Goal: Transaction & Acquisition: Purchase product/service

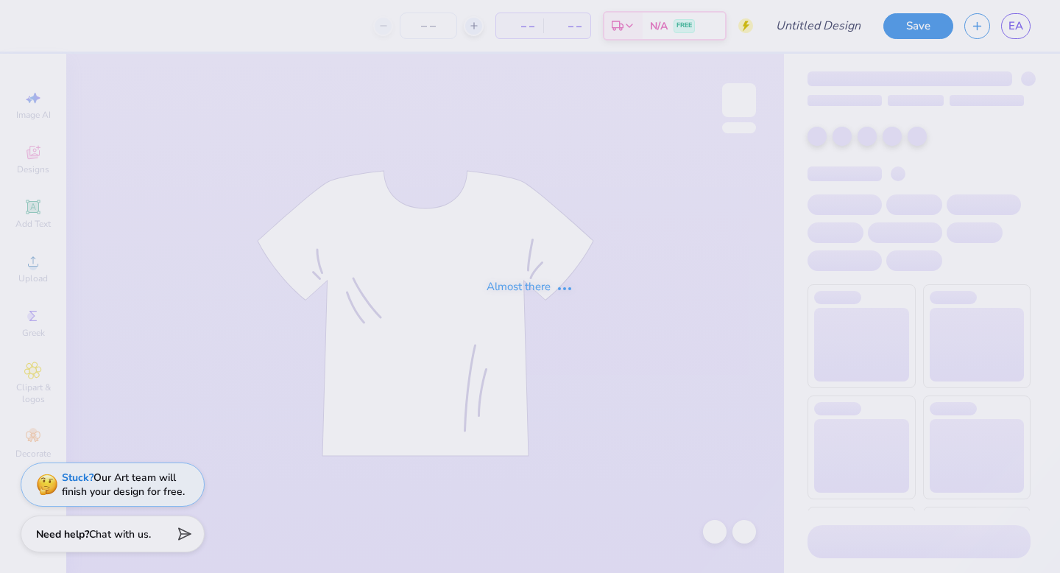
type input "Bid Day Fall 2025"
type input "24"
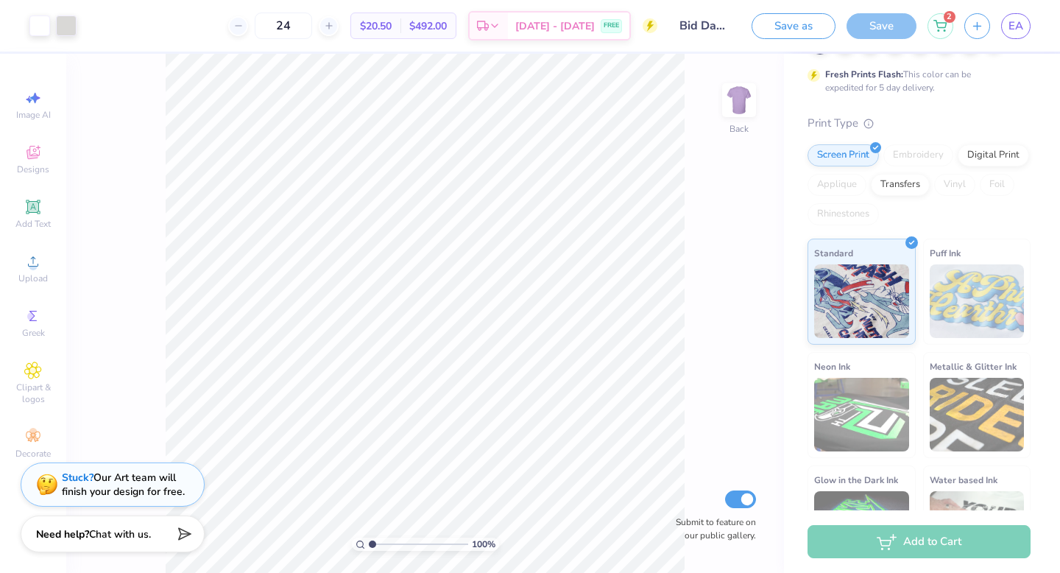
scroll to position [191, 0]
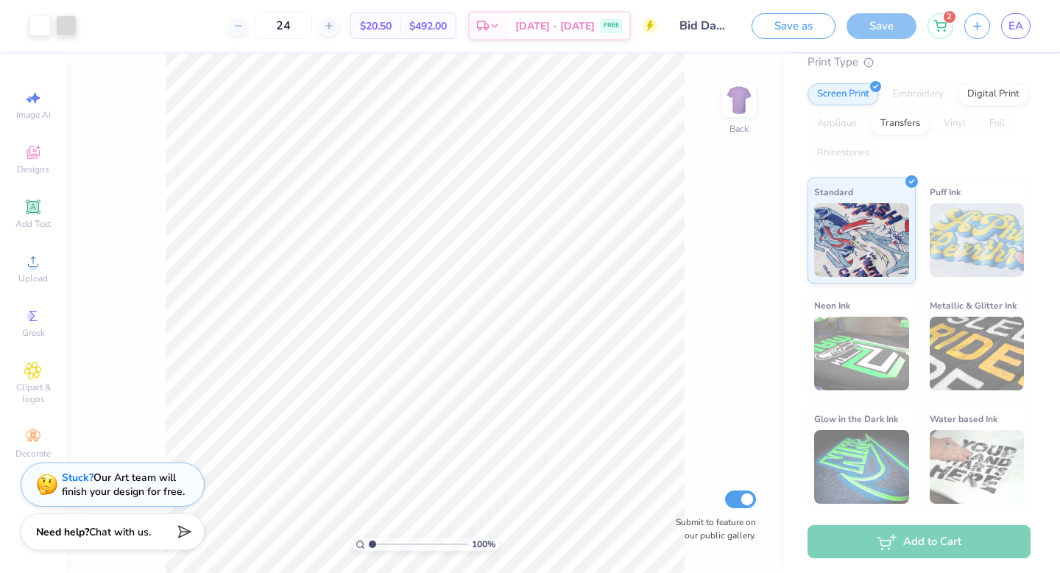
click at [165, 532] on div "Need help? Chat with us." at bounding box center [113, 531] width 184 height 37
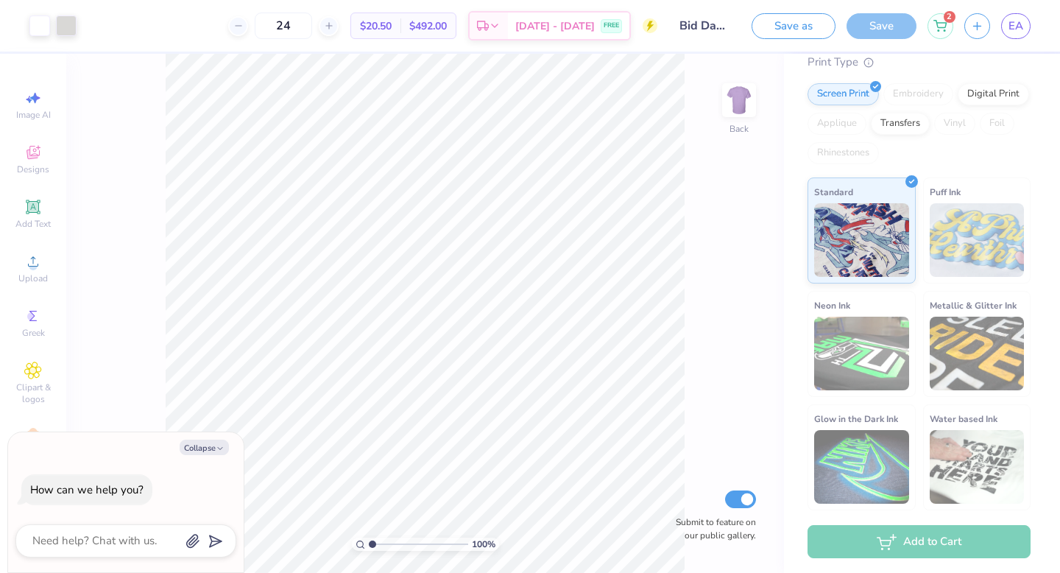
scroll to position [0, 0]
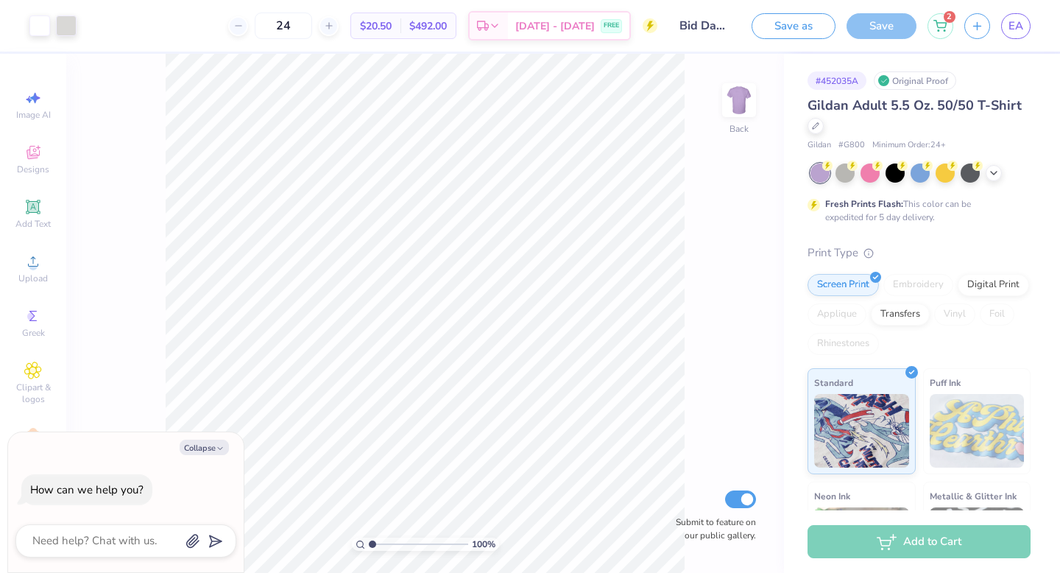
click at [847, 81] on div "# 452035A" at bounding box center [836, 80] width 59 height 18
click at [907, 88] on div "Original Proof" at bounding box center [915, 80] width 82 height 18
click at [818, 122] on icon at bounding box center [815, 124] width 7 height 7
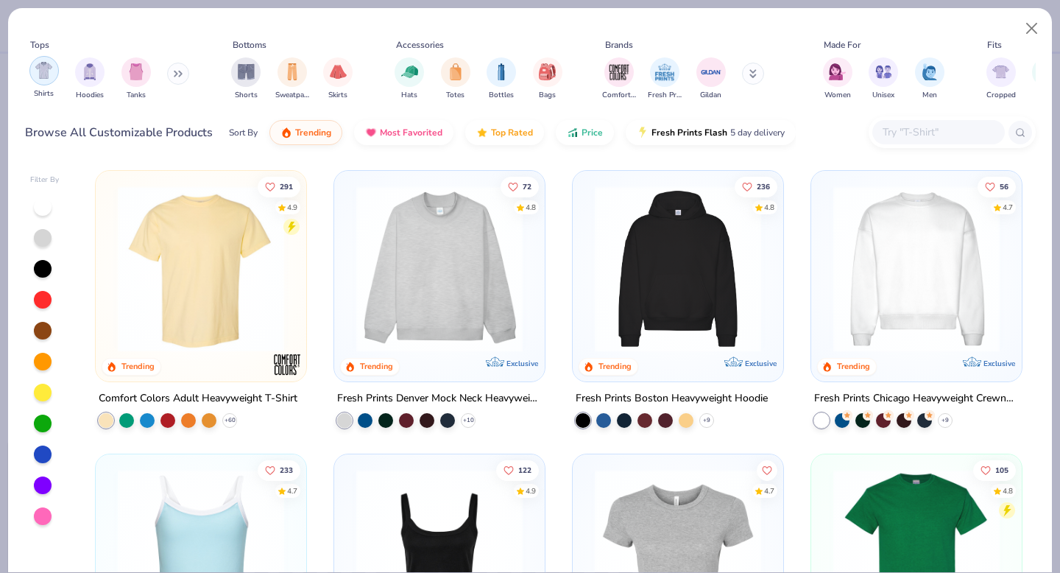
click at [46, 75] on img "filter for Shirts" at bounding box center [43, 70] width 17 height 17
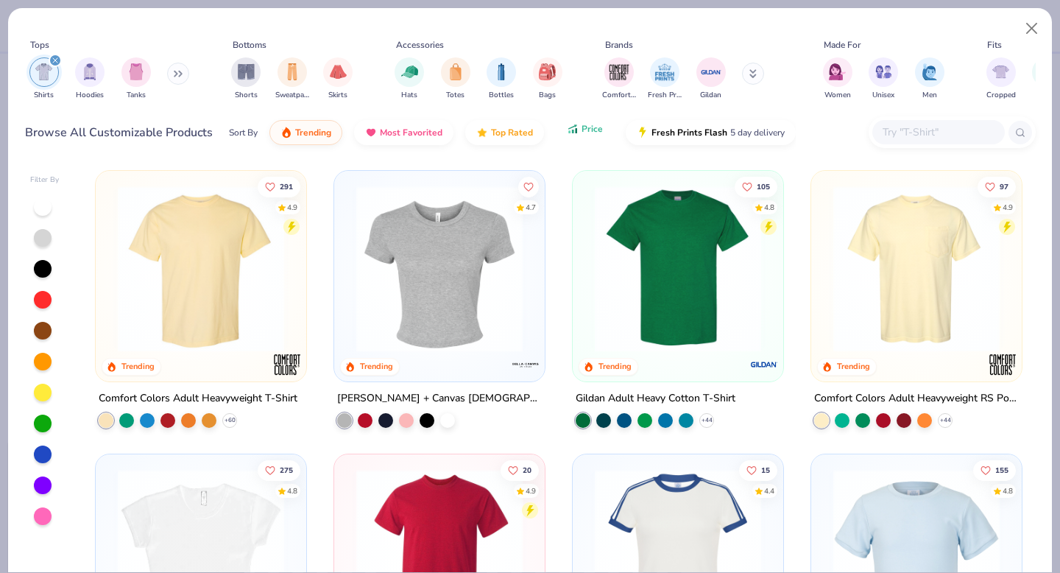
click at [592, 133] on span "Price" at bounding box center [591, 129] width 21 height 12
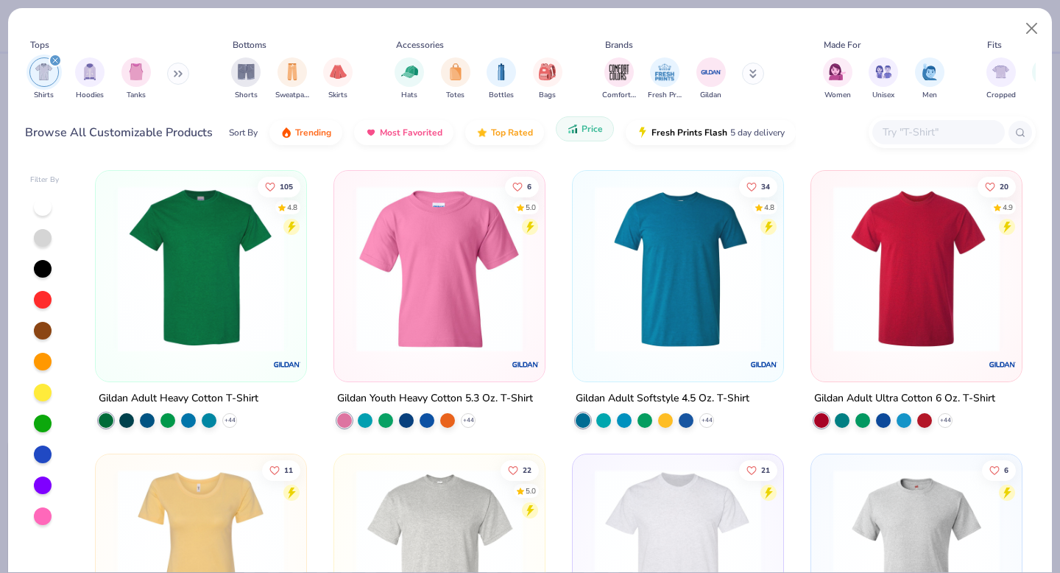
click at [585, 137] on button "Price" at bounding box center [585, 128] width 58 height 25
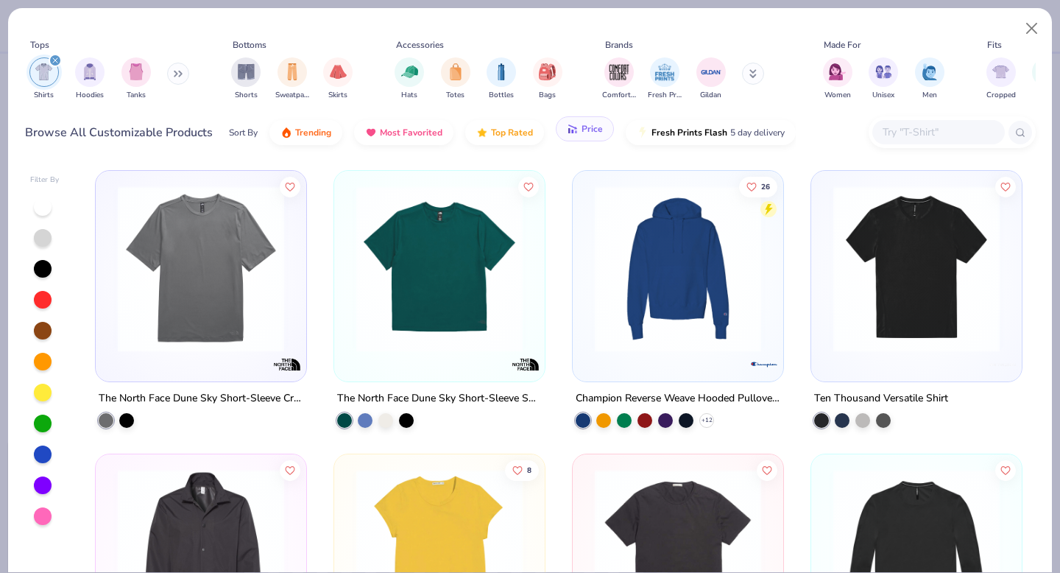
click at [585, 137] on button "Price" at bounding box center [585, 128] width 58 height 25
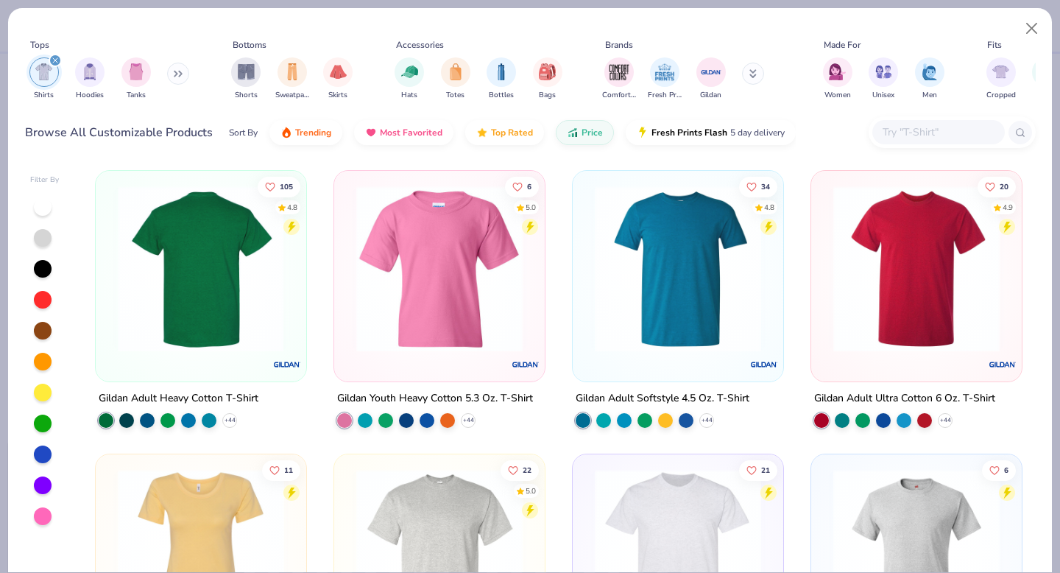
click at [111, 324] on img at bounding box center [20, 268] width 181 height 166
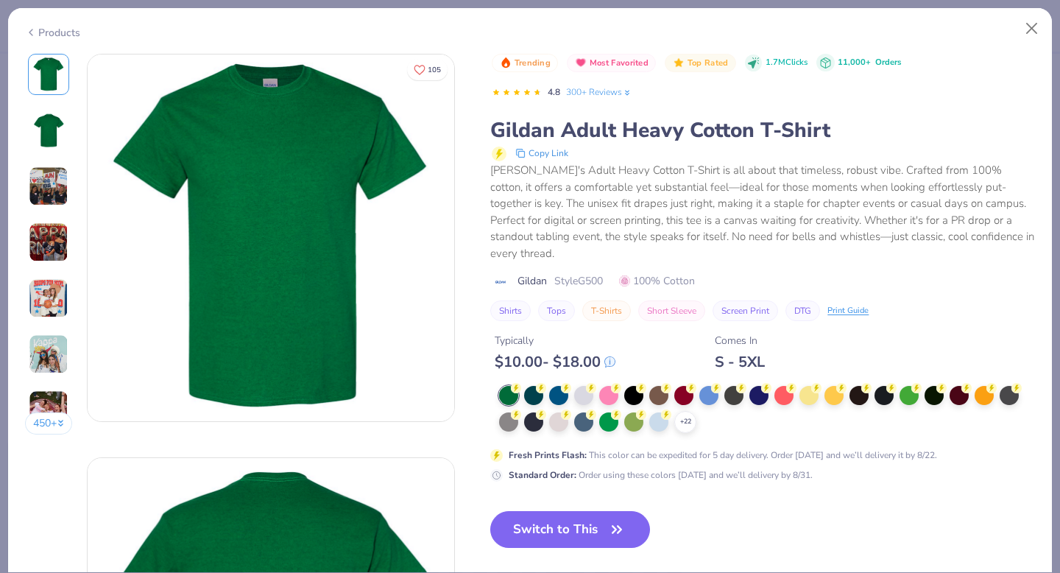
click at [51, 184] on img at bounding box center [49, 186] width 40 height 40
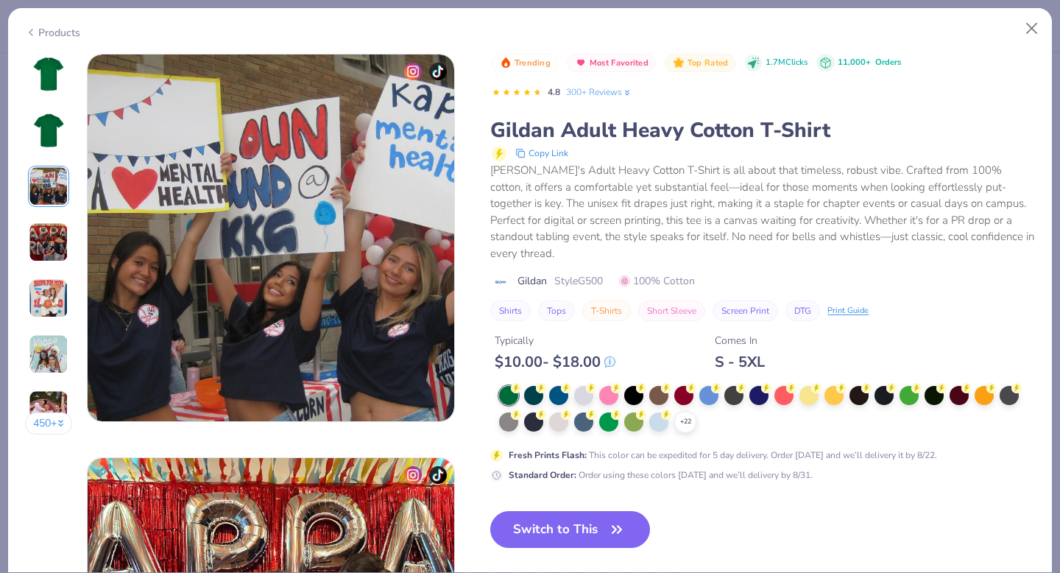
click at [44, 249] on img at bounding box center [49, 242] width 40 height 40
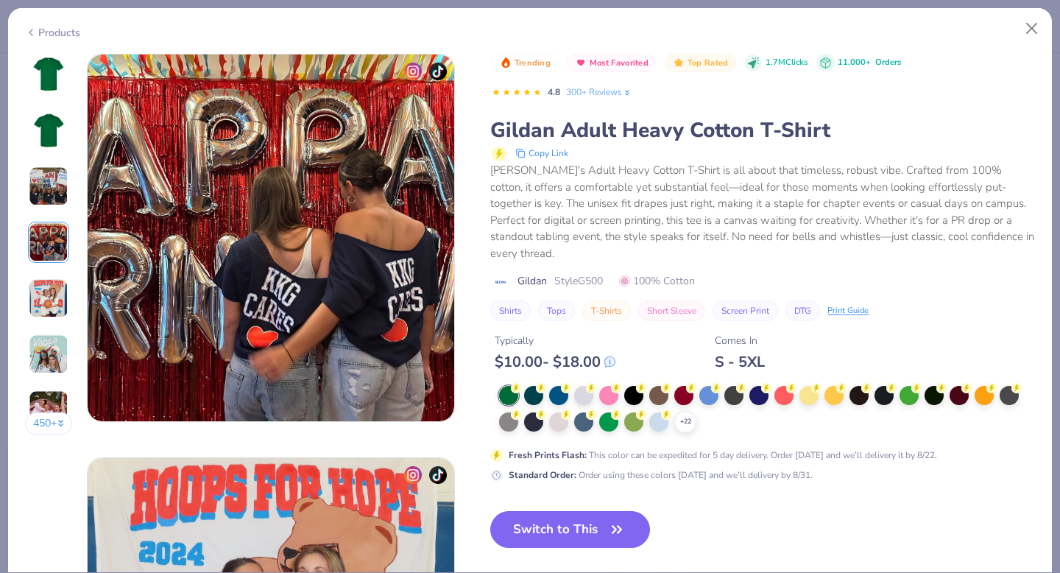
click at [46, 305] on img at bounding box center [49, 298] width 40 height 40
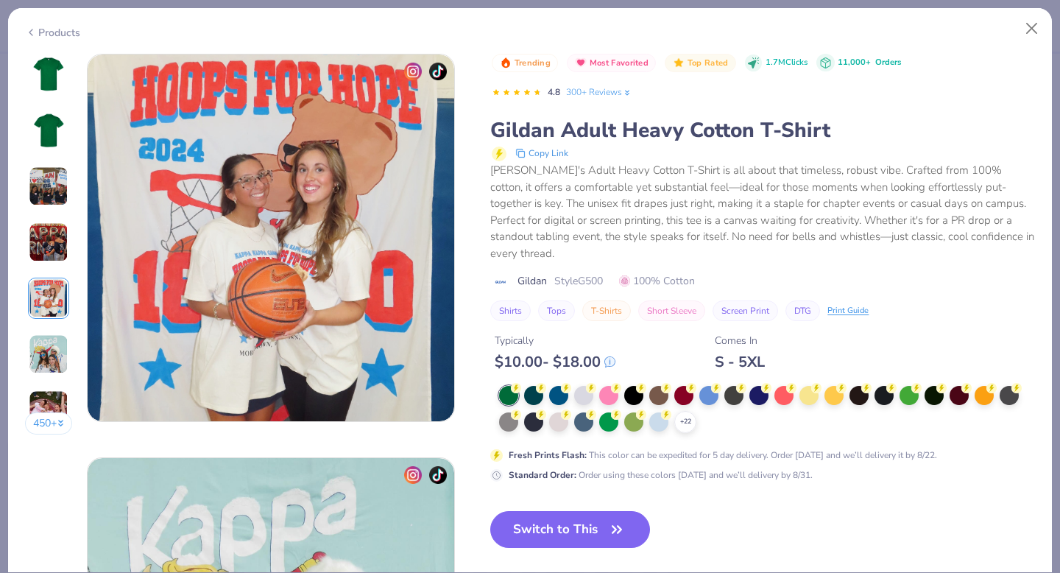
click at [52, 360] on img at bounding box center [49, 354] width 40 height 40
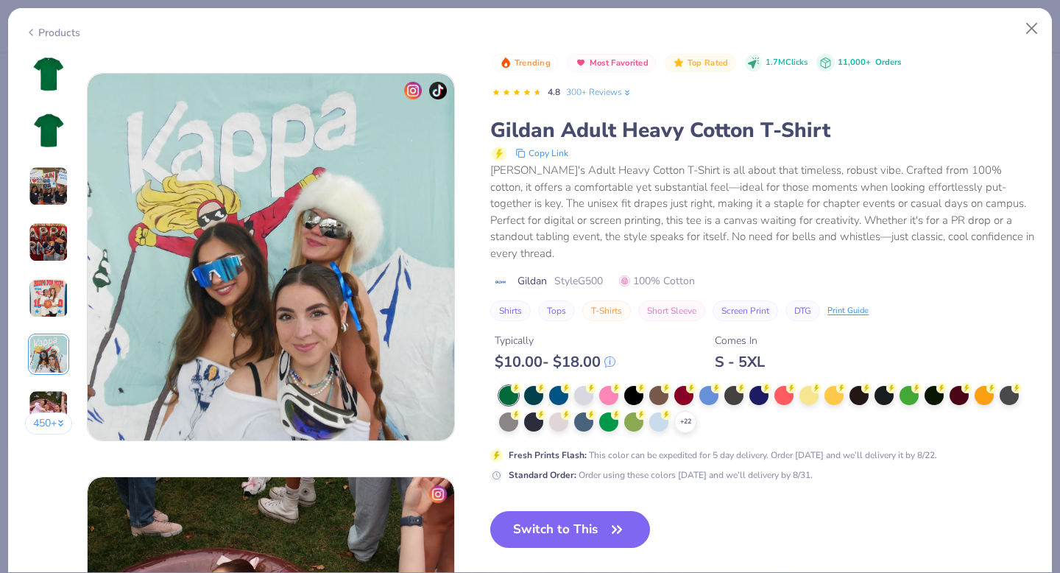
scroll to position [2016, 0]
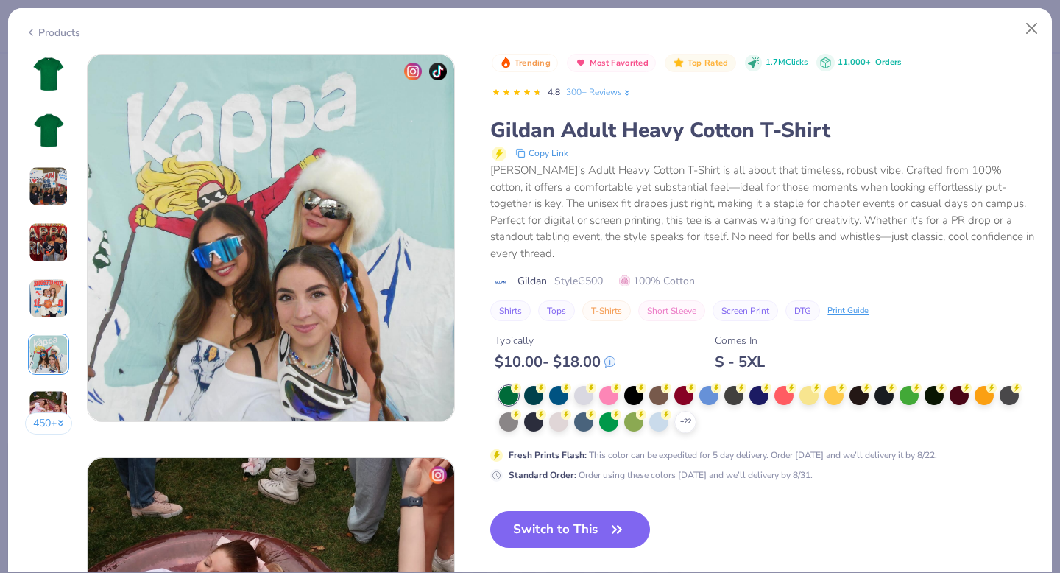
click at [54, 396] on img at bounding box center [49, 410] width 40 height 40
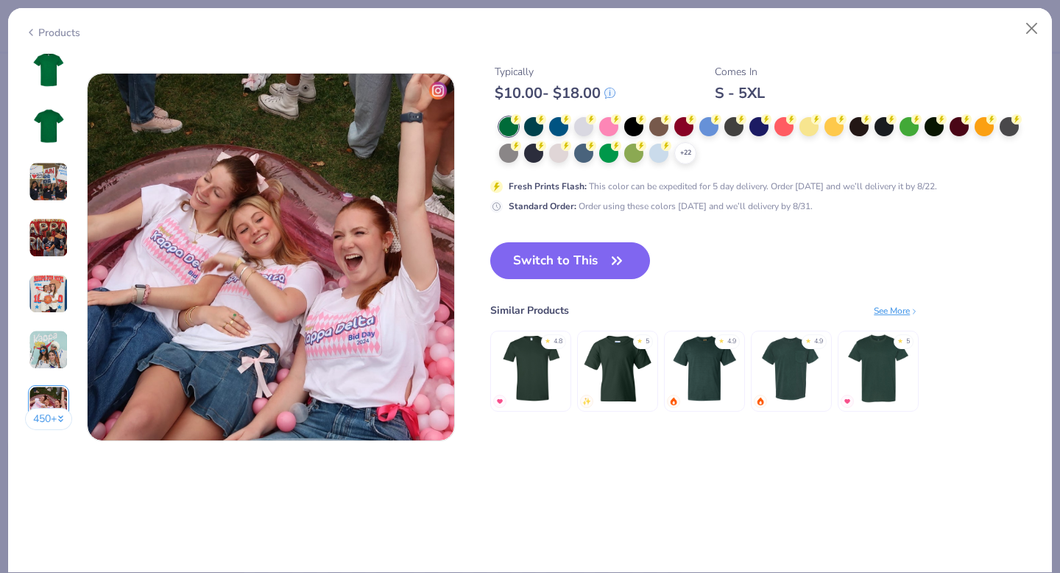
scroll to position [2420, 0]
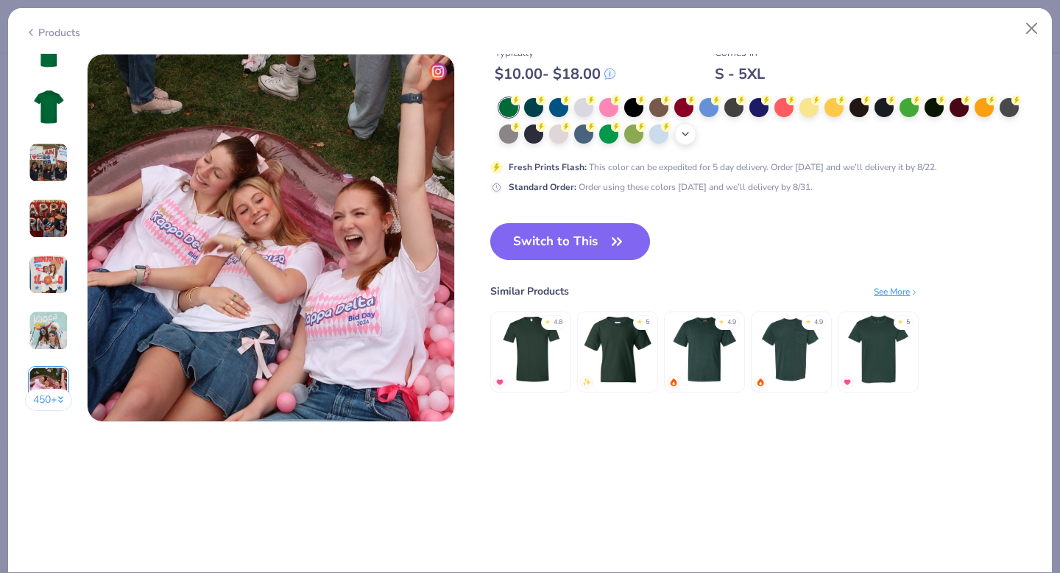
click at [675, 132] on div "+ 22" at bounding box center [685, 134] width 22 height 22
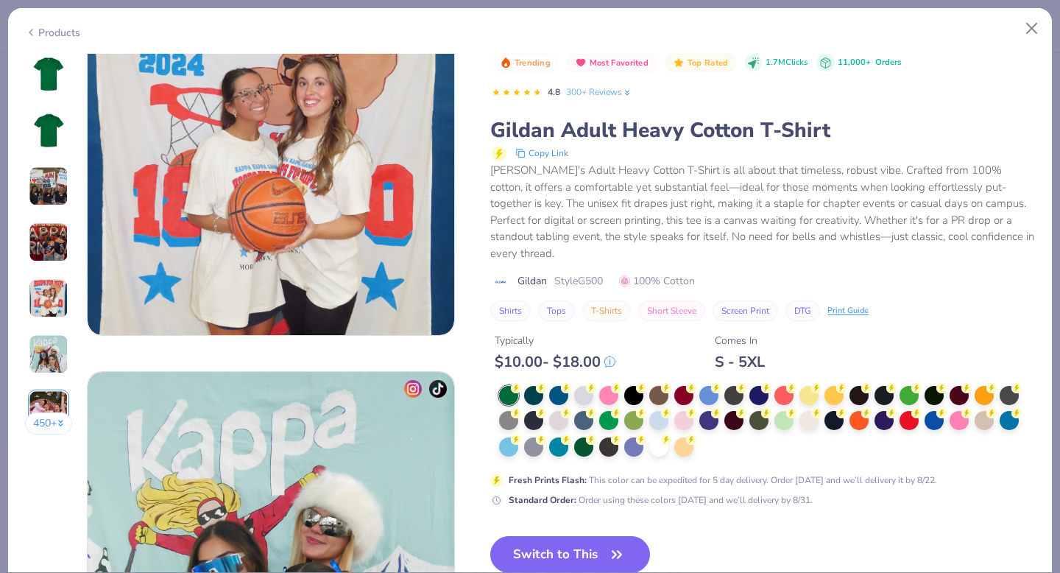
scroll to position [1756, 0]
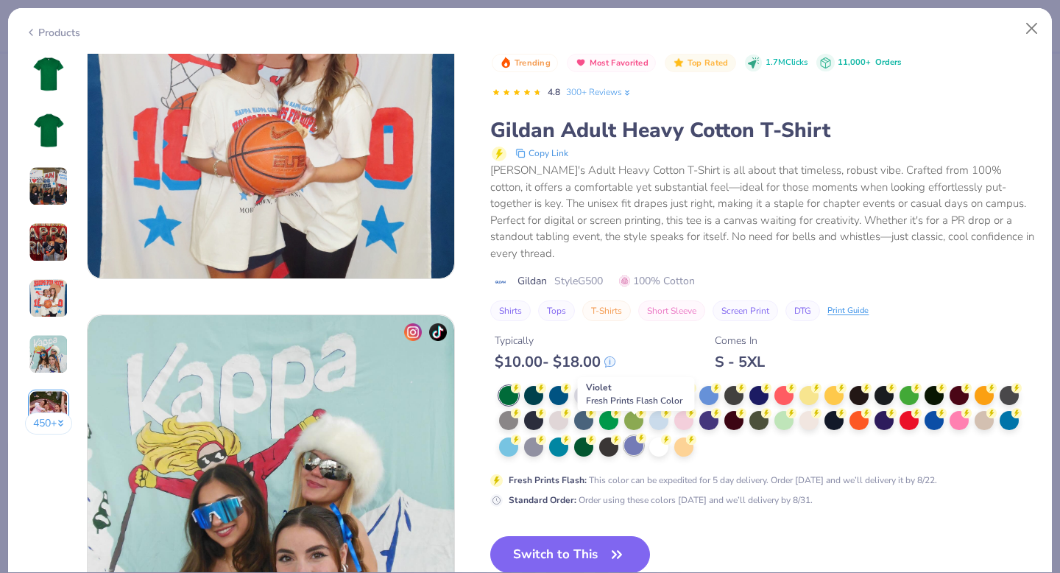
click at [635, 436] on div at bounding box center [633, 445] width 19 height 19
click at [56, 67] on img at bounding box center [48, 74] width 35 height 35
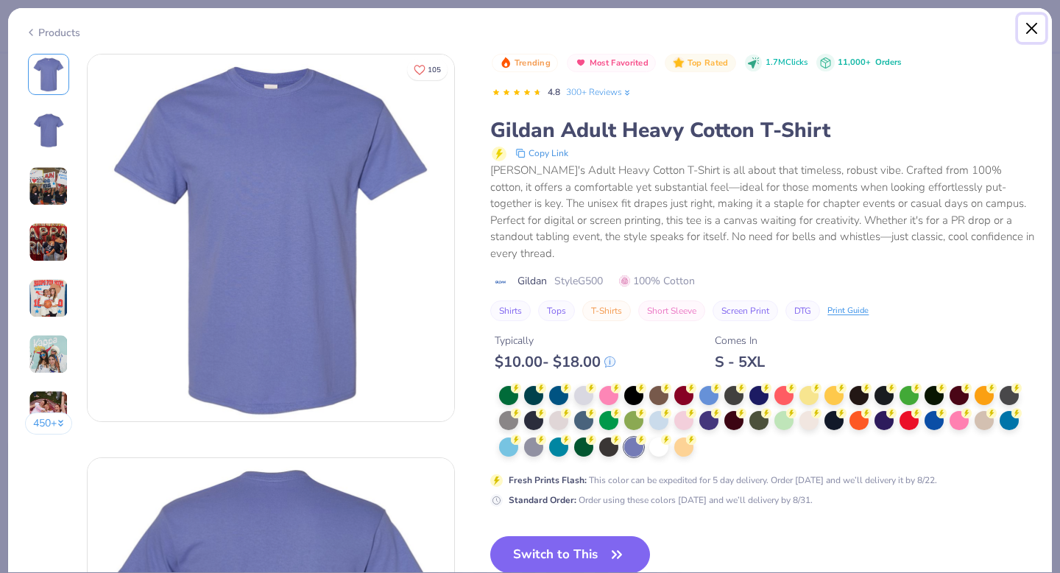
click at [1037, 28] on button "Close" at bounding box center [1032, 29] width 28 height 28
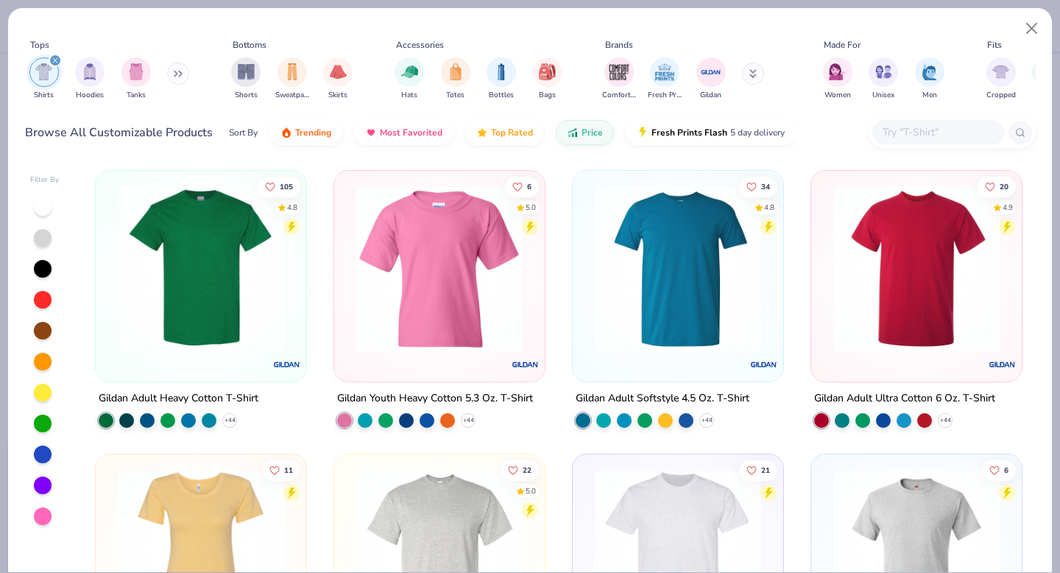
click at [41, 495] on div at bounding box center [44, 361] width 29 height 328
click at [42, 486] on div at bounding box center [43, 485] width 18 height 18
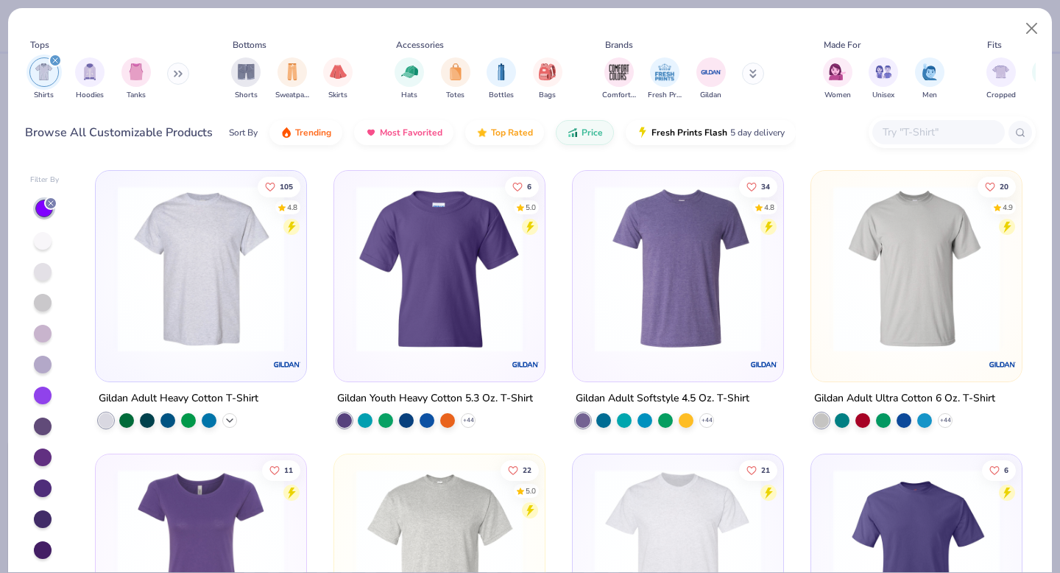
click at [230, 419] on polyline at bounding box center [230, 420] width 6 height 3
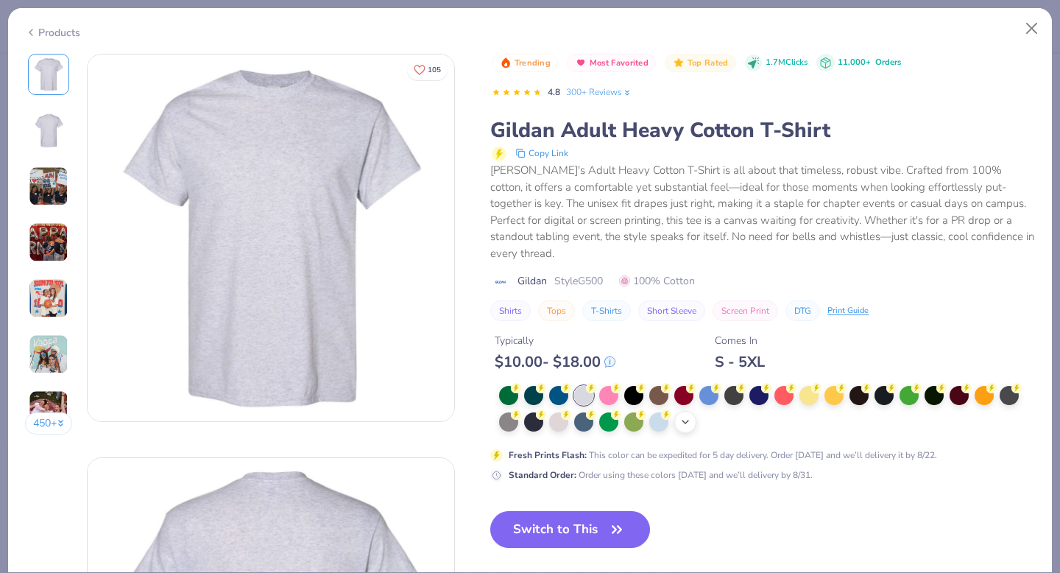
click at [682, 416] on icon at bounding box center [685, 422] width 12 height 12
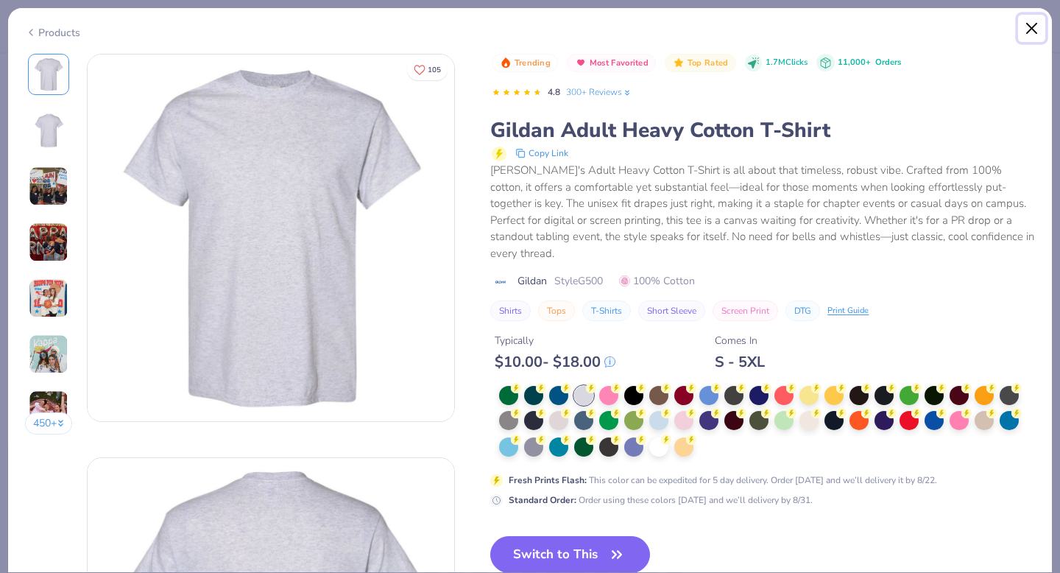
click at [1031, 24] on button "Close" at bounding box center [1032, 29] width 28 height 28
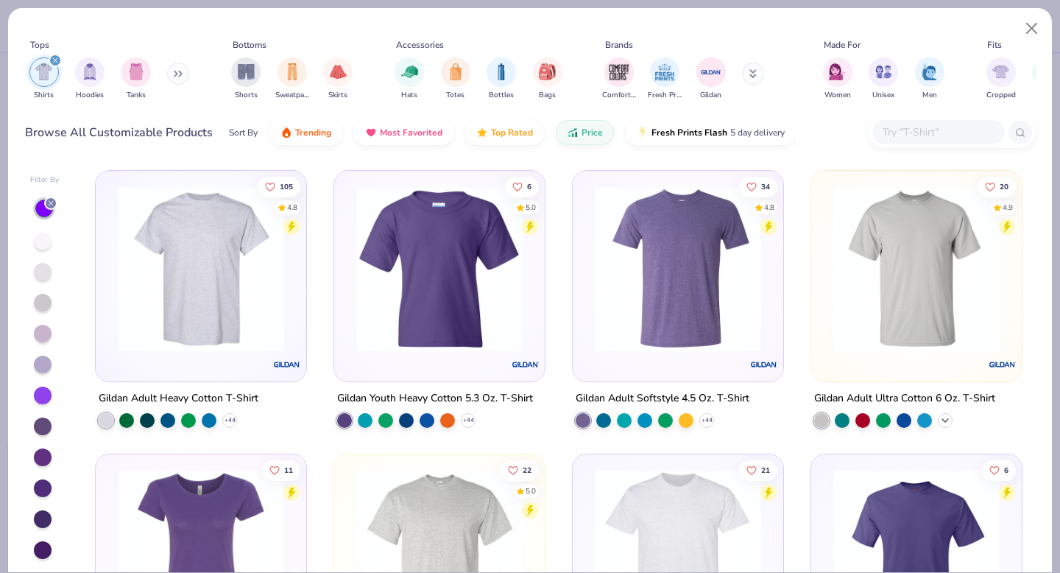
click at [943, 420] on polyline at bounding box center [945, 420] width 6 height 3
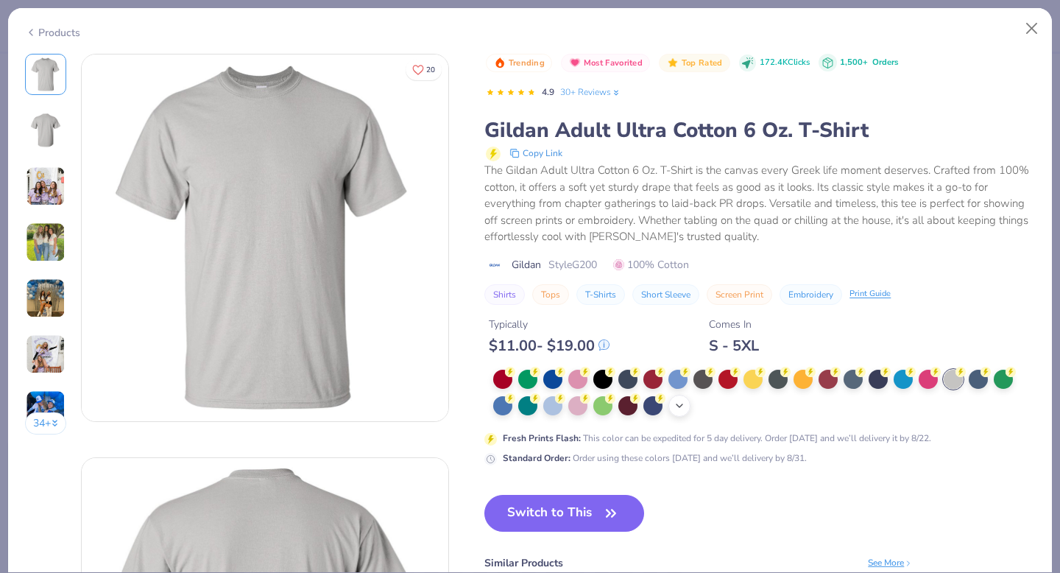
click at [683, 405] on icon at bounding box center [679, 406] width 12 height 12
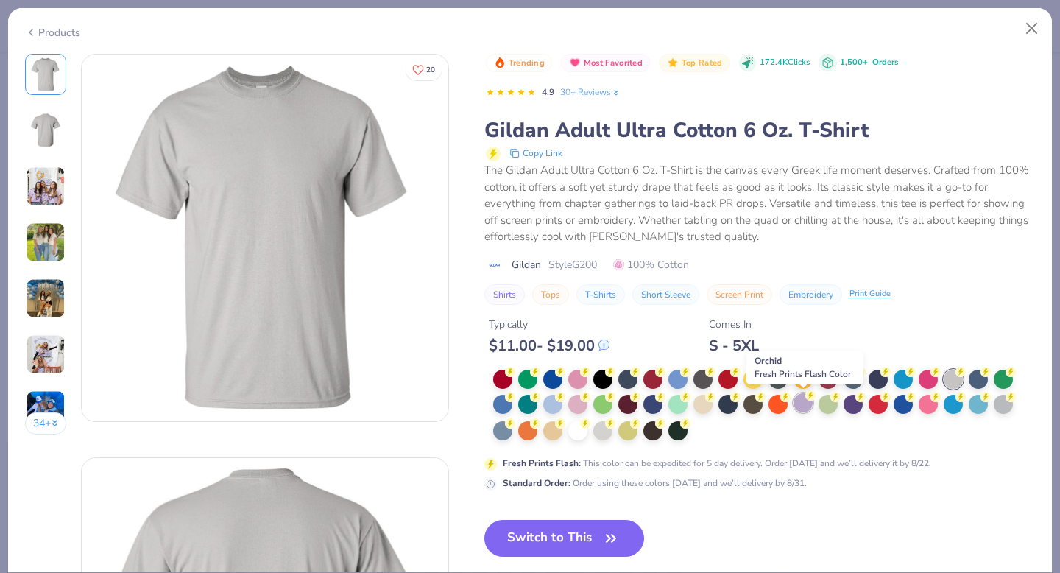
click at [804, 411] on div at bounding box center [802, 402] width 19 height 19
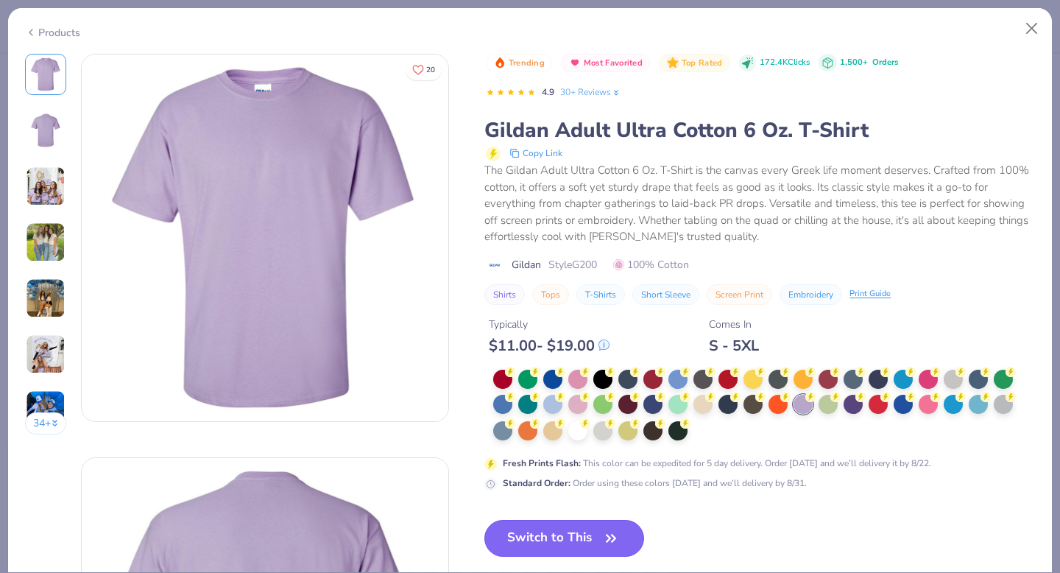
click at [549, 537] on button "Switch to This" at bounding box center [564, 538] width 160 height 37
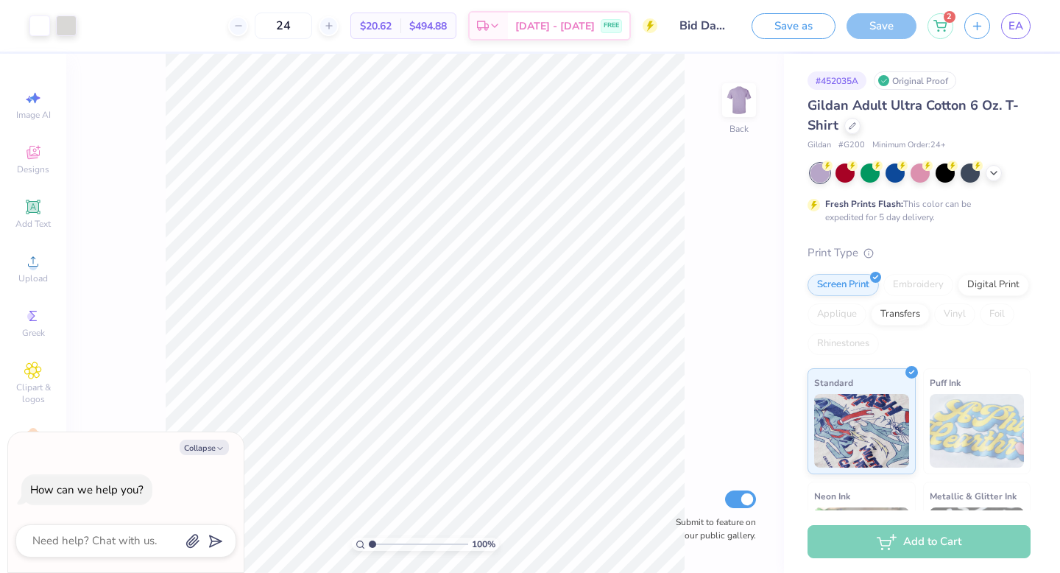
type textarea "x"
click at [312, 27] on input "24" at bounding box center [283, 26] width 57 height 26
type input "2"
type input "1"
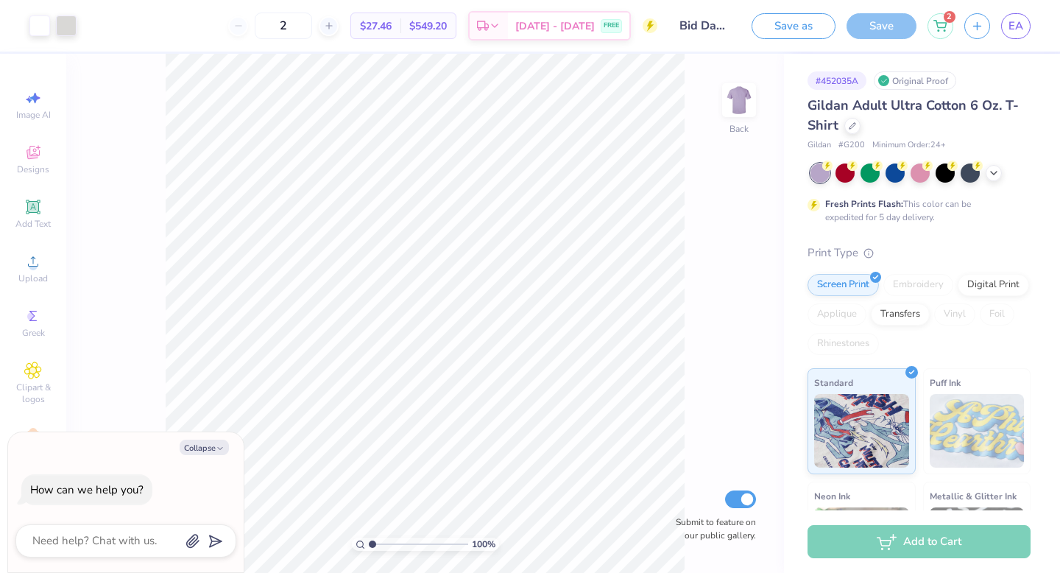
type input "24"
click at [940, 24] on icon at bounding box center [939, 24] width 13 height 12
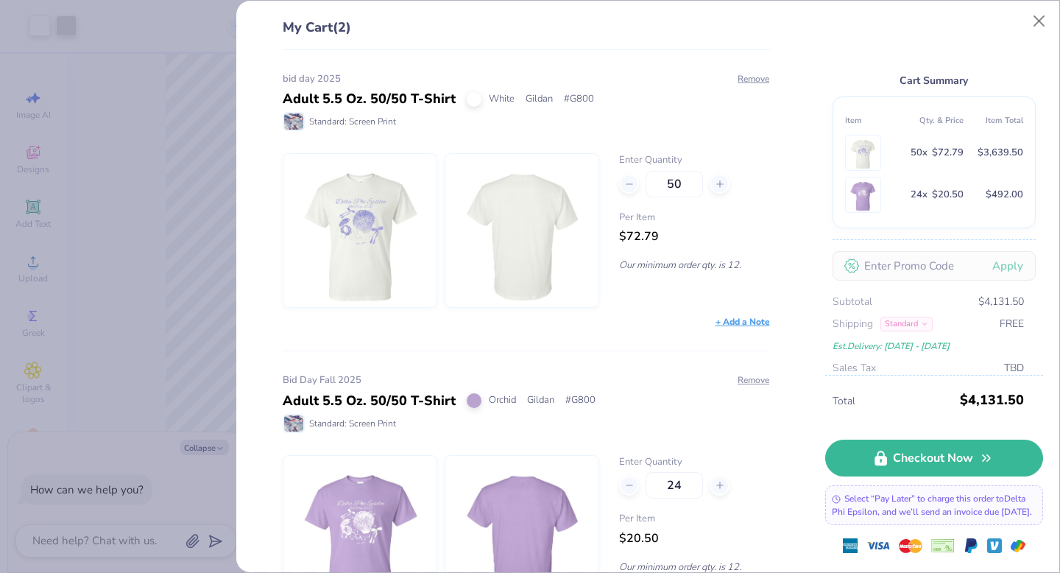
scroll to position [72, 0]
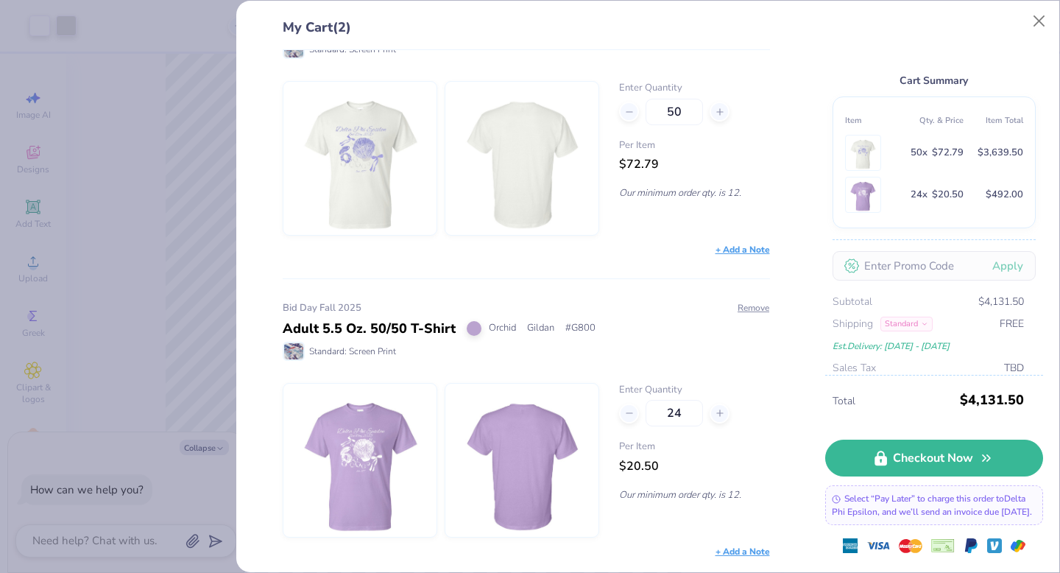
click at [227, 333] on div "My Cart (2) bid day 2025 Adult 5.5 Oz. 50/50 T-Shirt White Gildan # G800 Standa…" at bounding box center [530, 286] width 1060 height 573
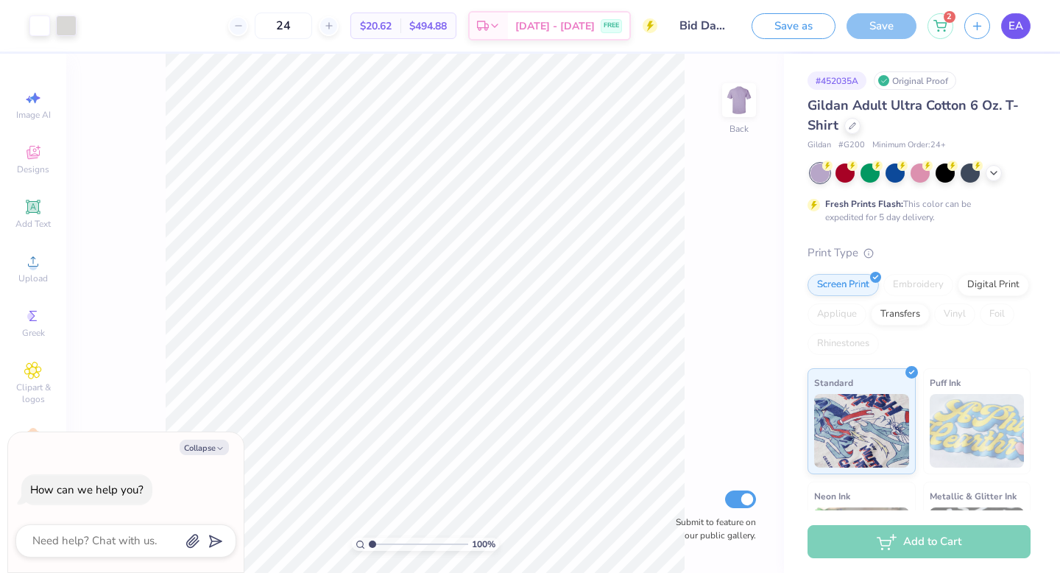
click at [1015, 22] on span "EA" at bounding box center [1015, 26] width 15 height 17
type textarea "x"
